Goal: Find specific page/section: Find specific page/section

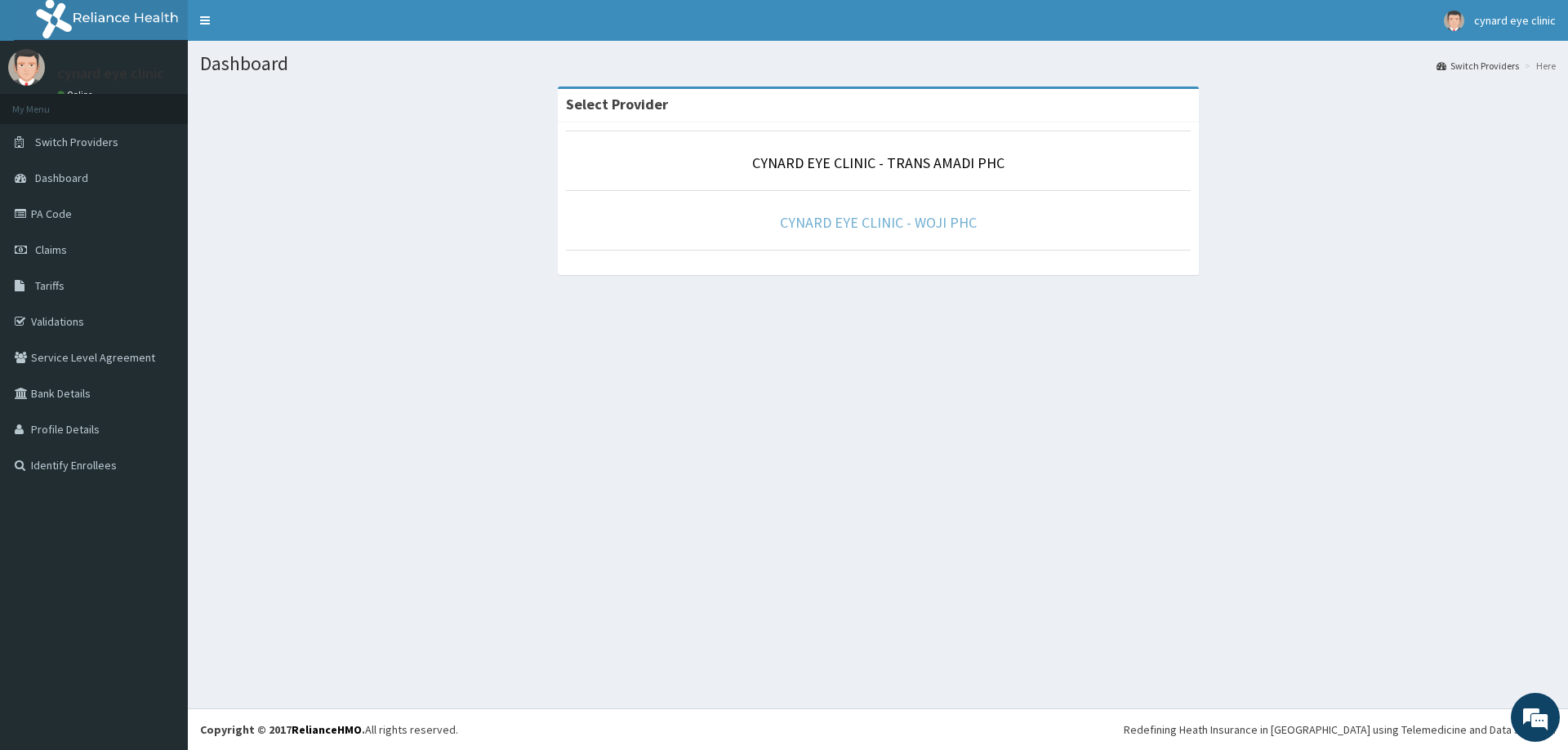
click at [827, 217] on link "CYNARD EYE CLINIC - WOJI PHC" at bounding box center [878, 222] width 197 height 19
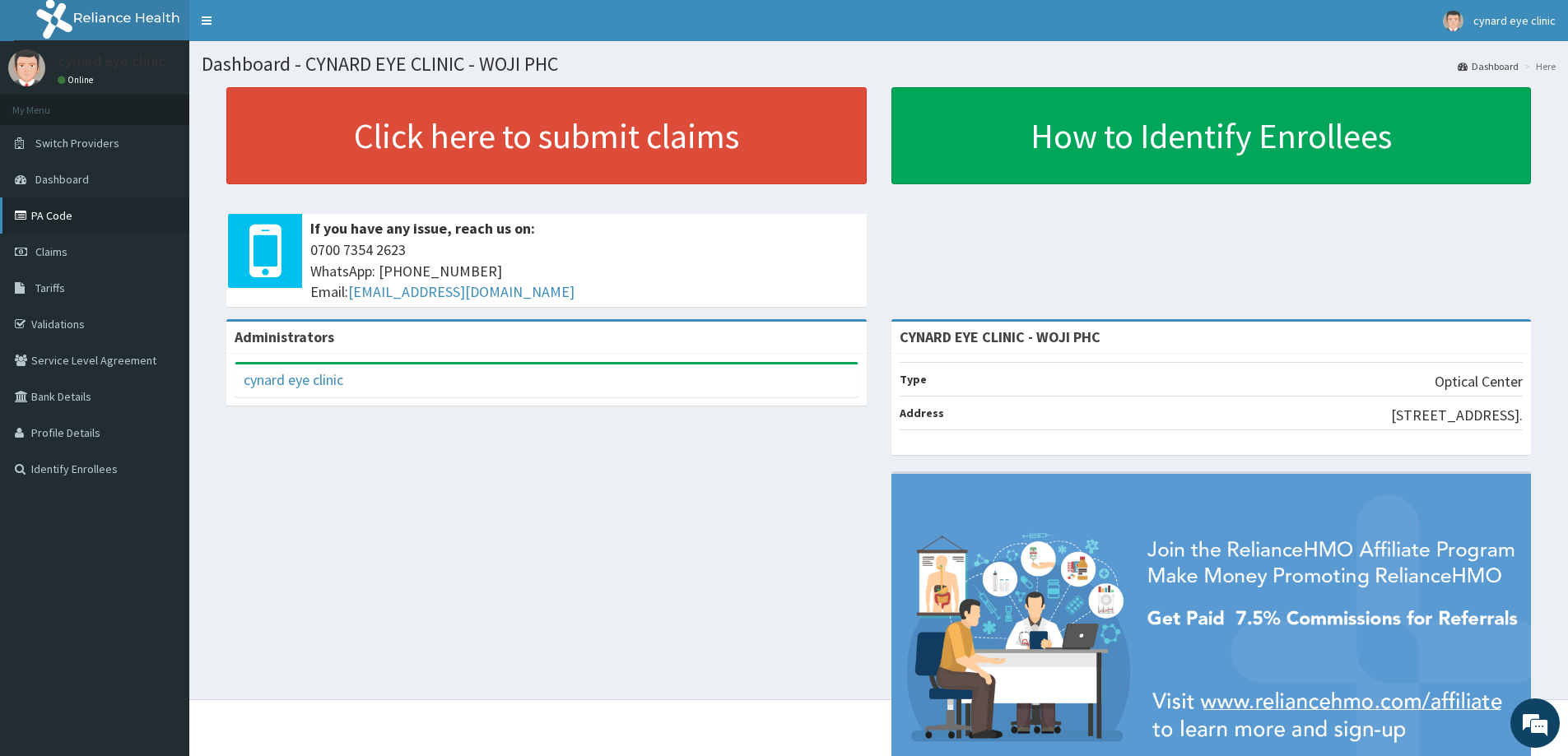
click at [67, 222] on link "PA Code" at bounding box center [95, 215] width 190 height 37
